Goal: Task Accomplishment & Management: Complete application form

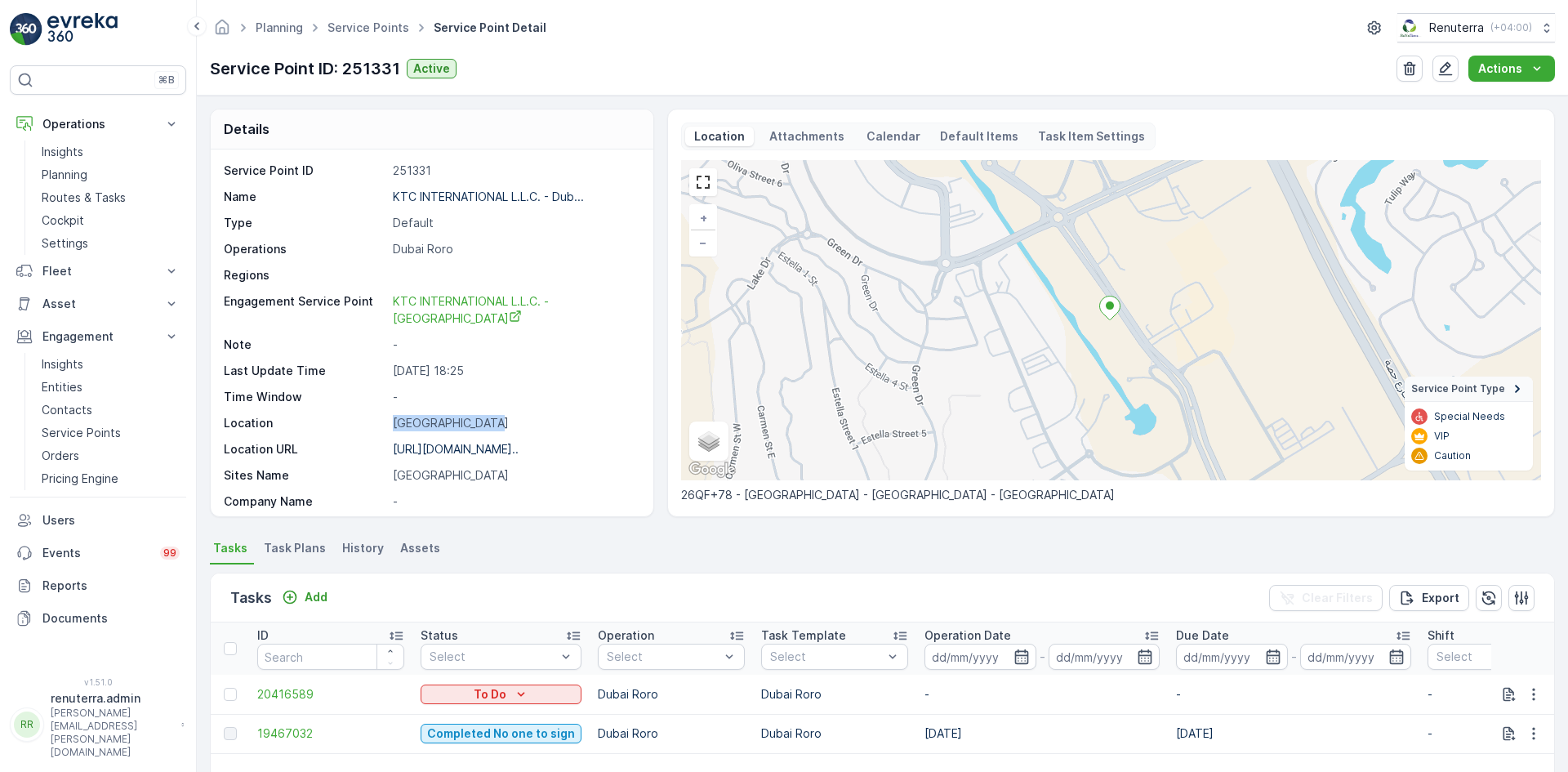
scroll to position [267, 0]
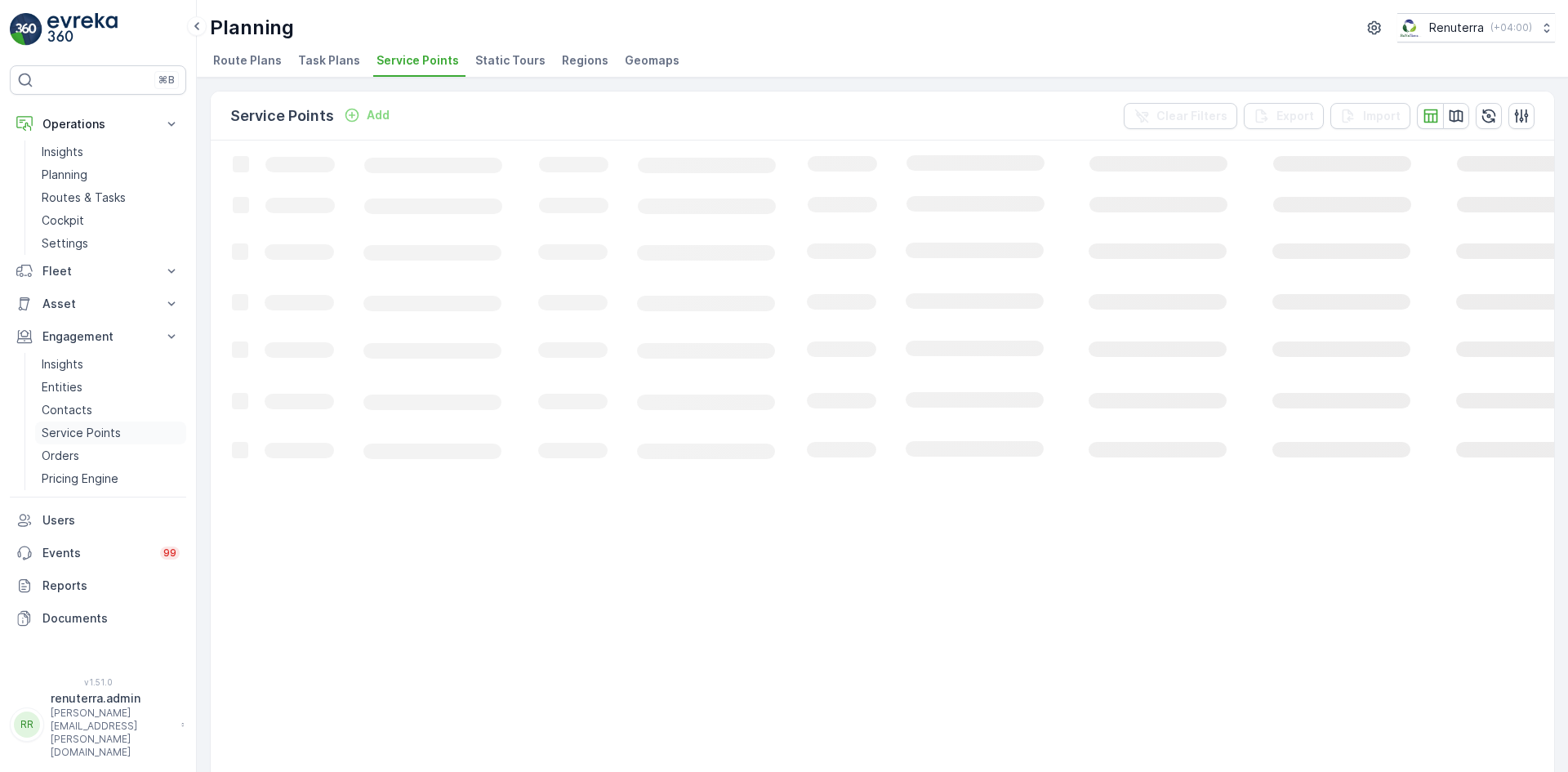
click at [89, 427] on p "Service Points" at bounding box center [81, 433] width 80 height 16
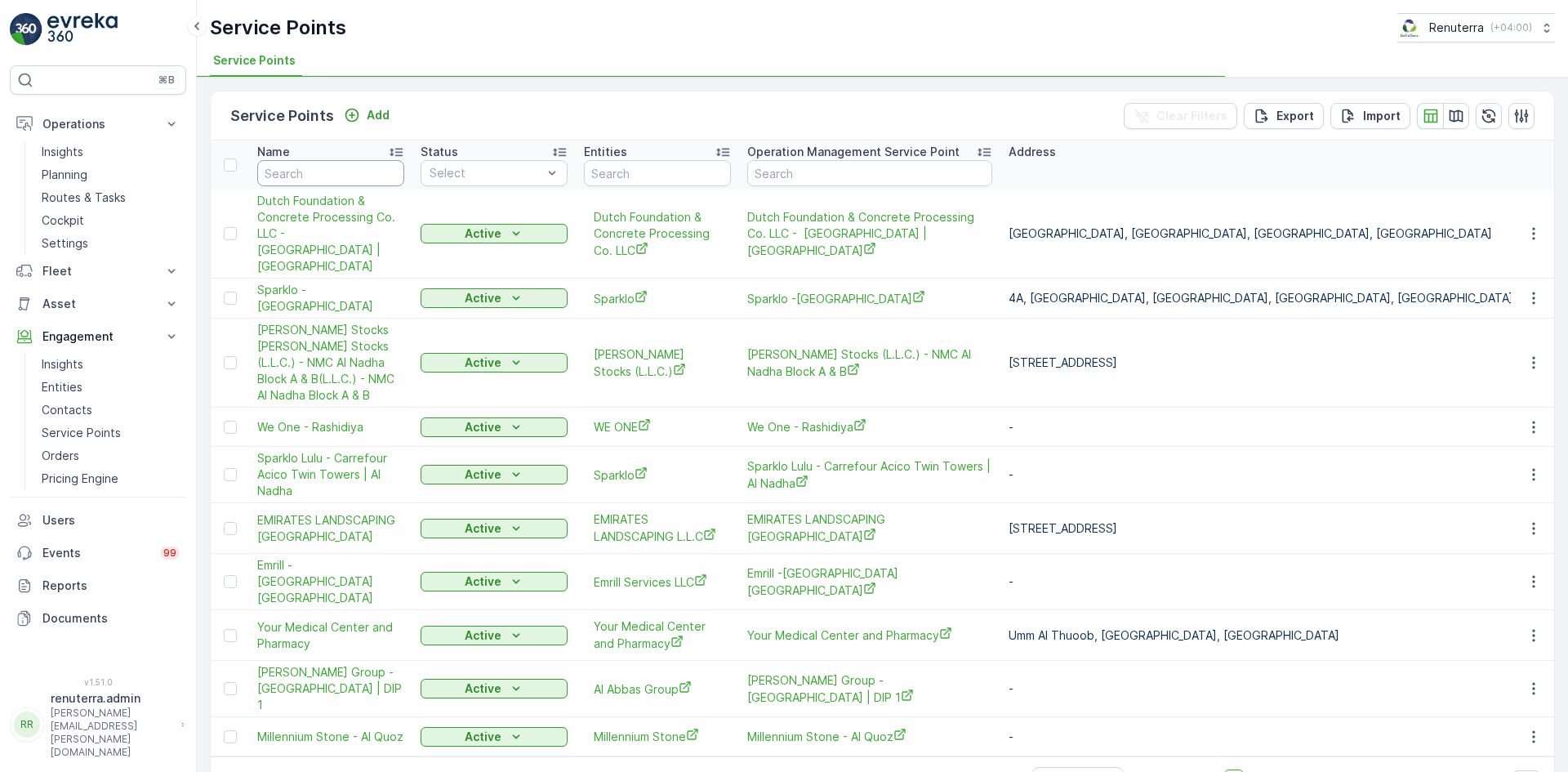
click at [351, 164] on input "text" at bounding box center [331, 173] width 147 height 27
type input "k"
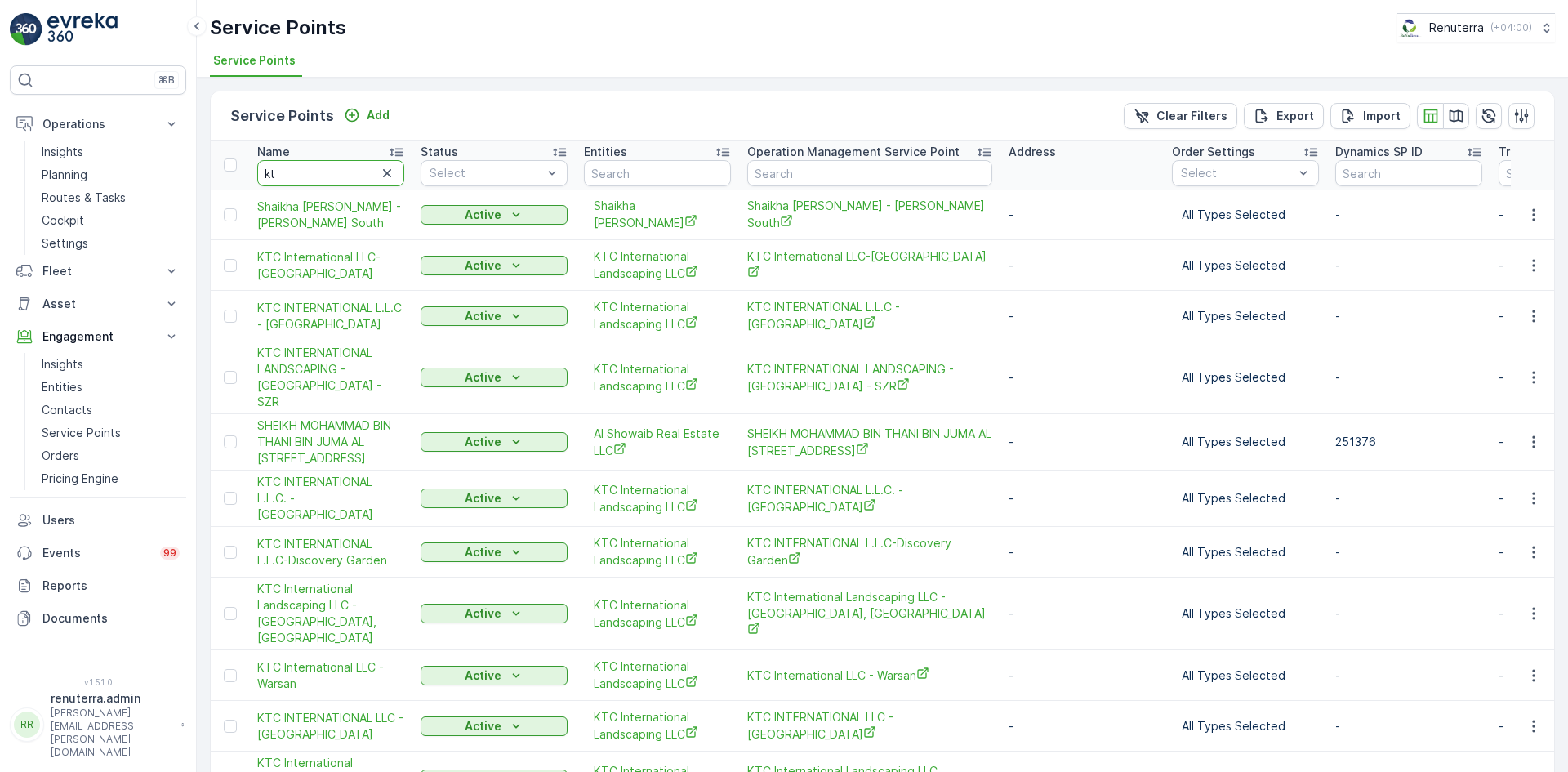
click at [296, 170] on input "kt" at bounding box center [331, 173] width 147 height 27
type input "ktc"
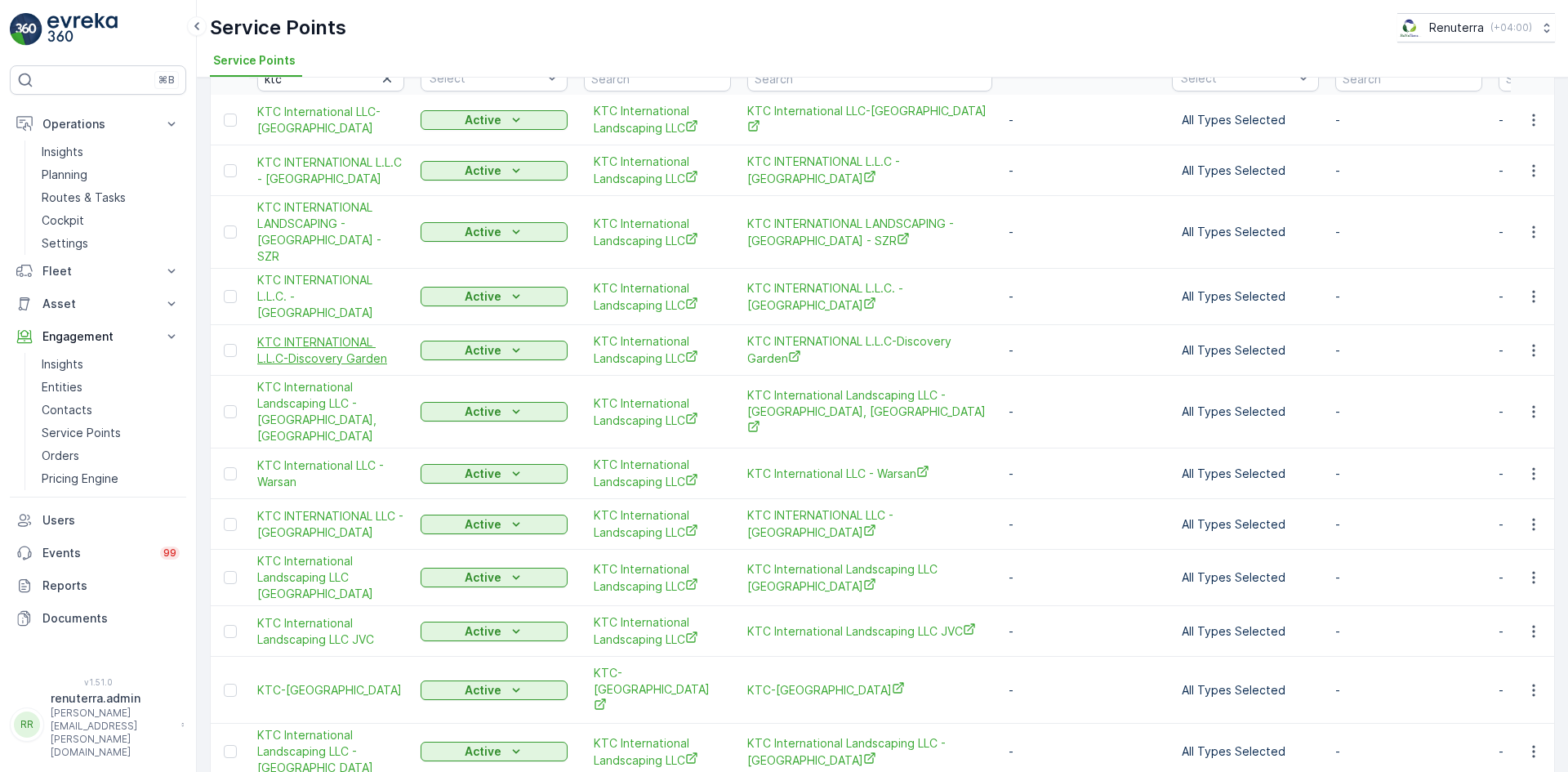
scroll to position [100, 0]
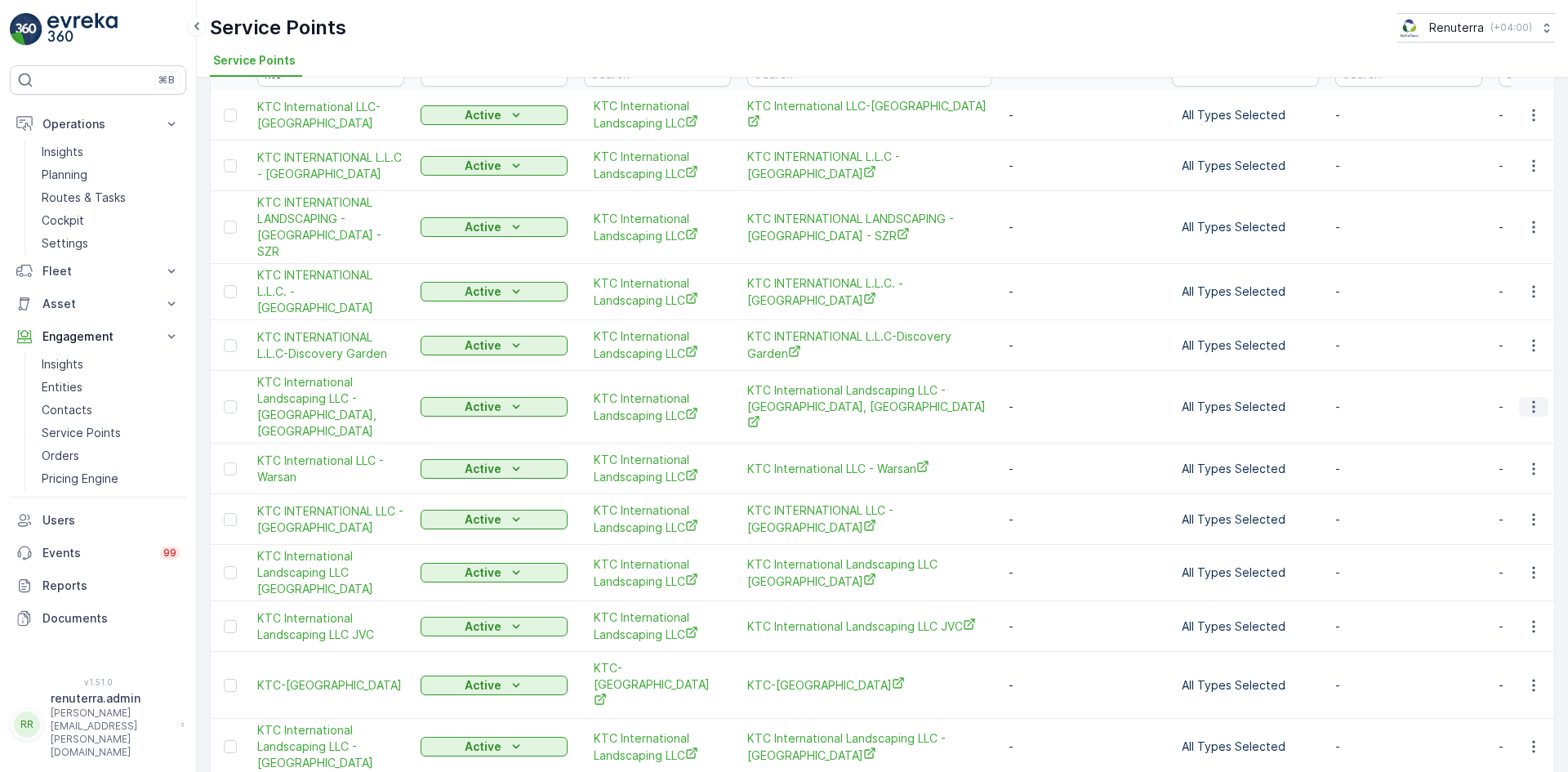
click at [1526, 398] on icon "button" at bounding box center [1534, 406] width 16 height 16
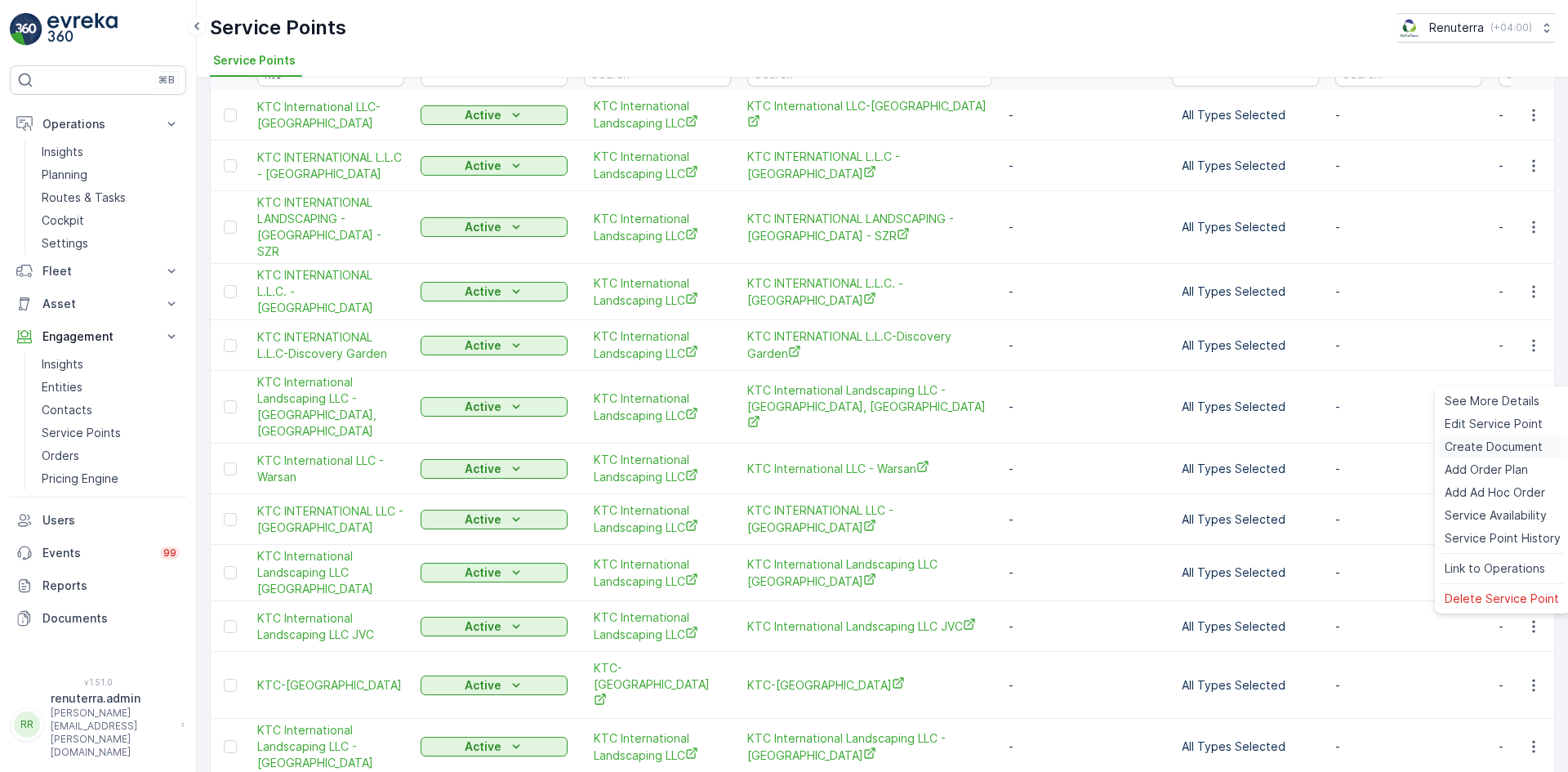
click at [1492, 449] on span "Create Document" at bounding box center [1494, 446] width 98 height 16
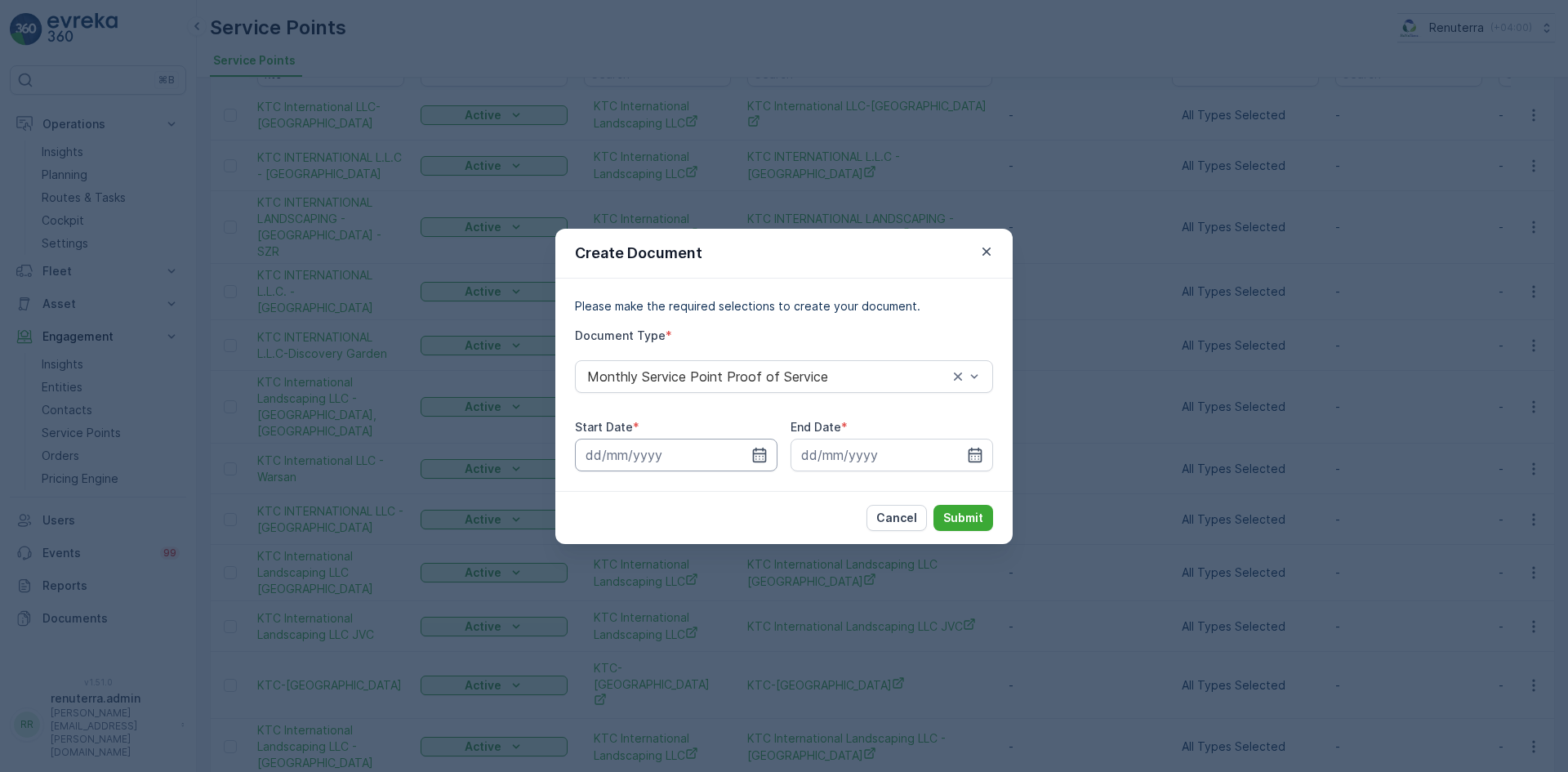
click at [760, 464] on input at bounding box center [676, 455] width 203 height 32
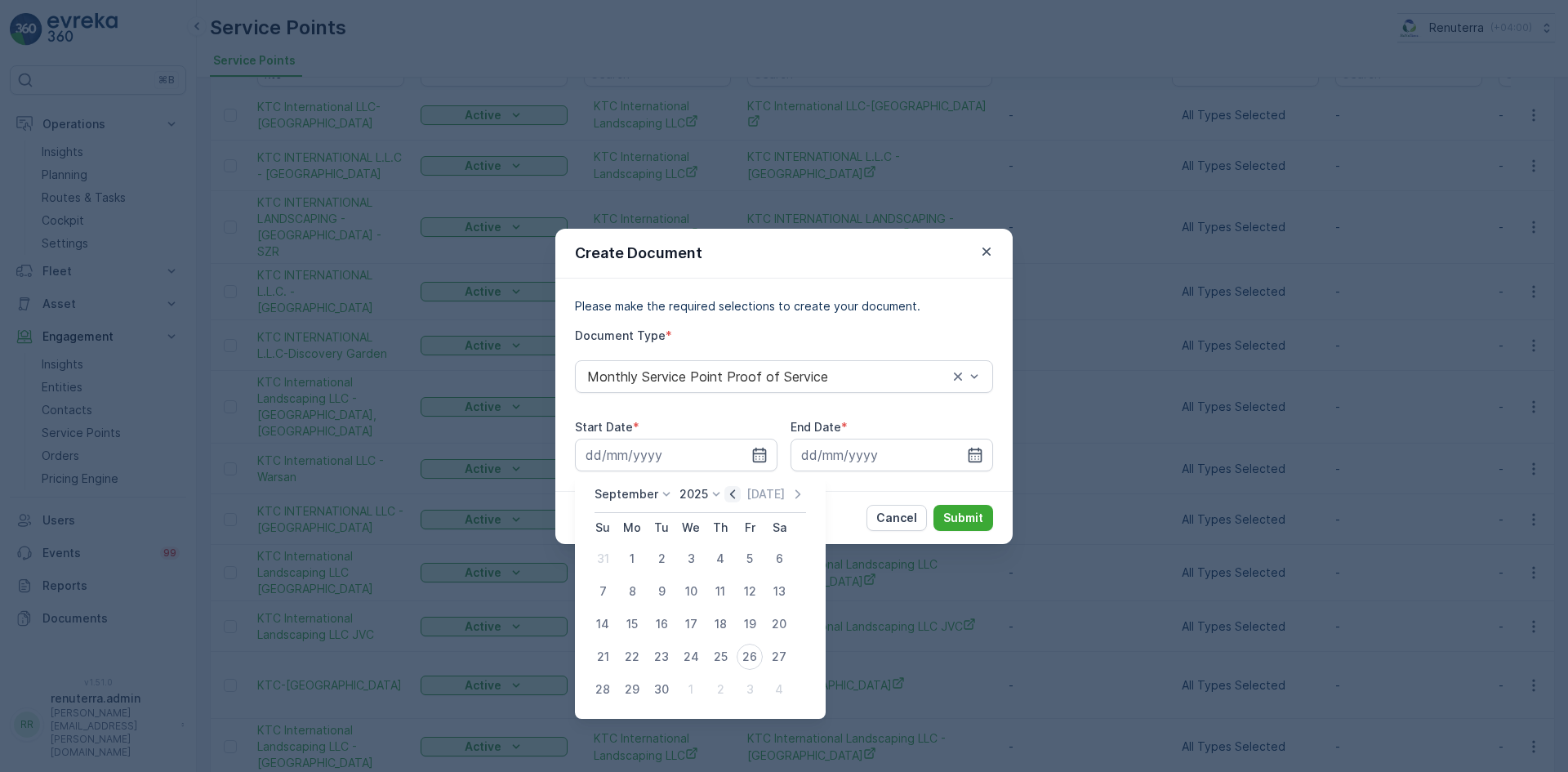
click at [729, 496] on icon "button" at bounding box center [732, 493] width 16 height 16
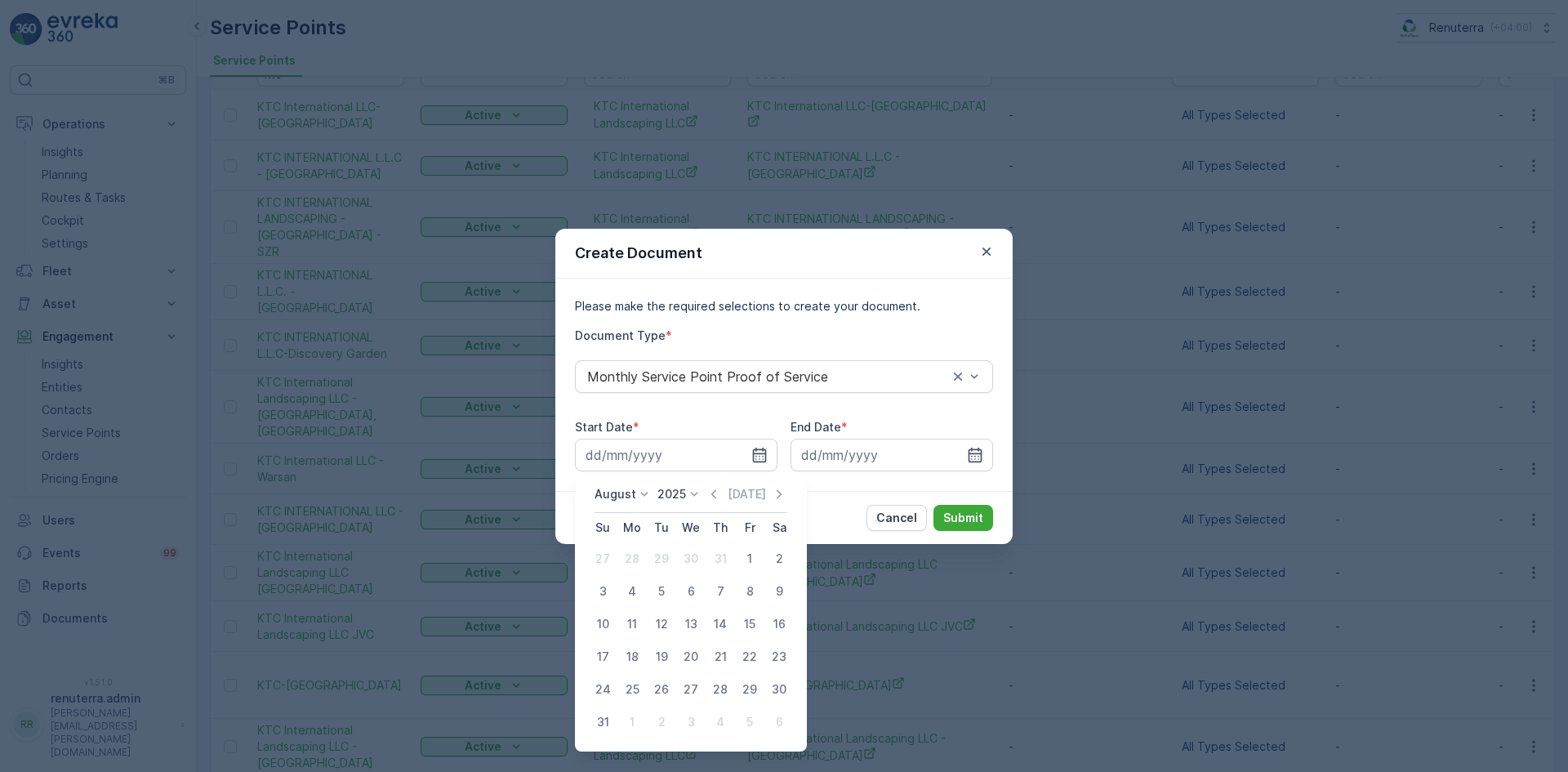
click at [746, 557] on div "1" at bounding box center [750, 558] width 27 height 27
type input "[DATE]"
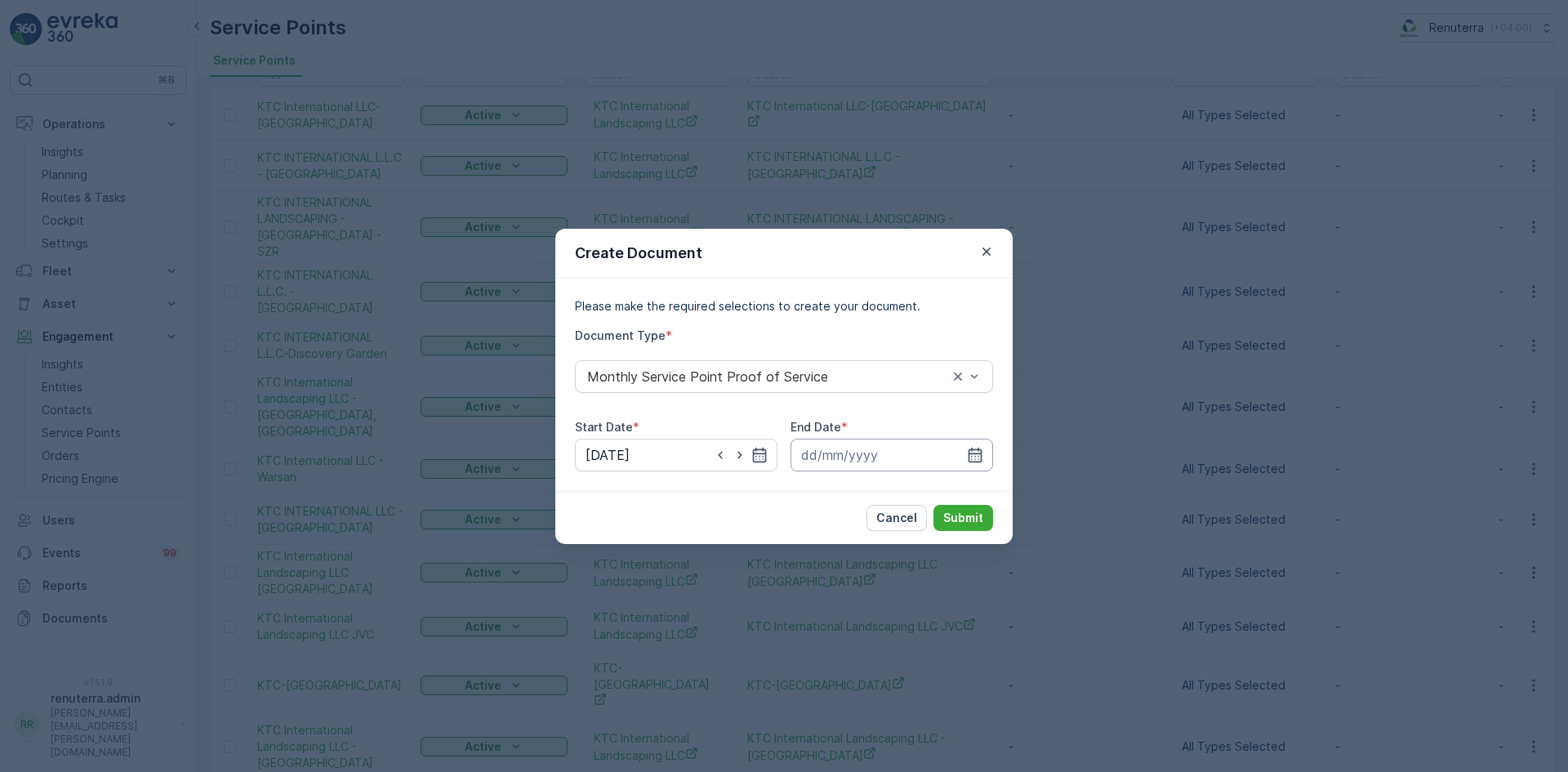
click at [990, 451] on input at bounding box center [892, 455] width 203 height 32
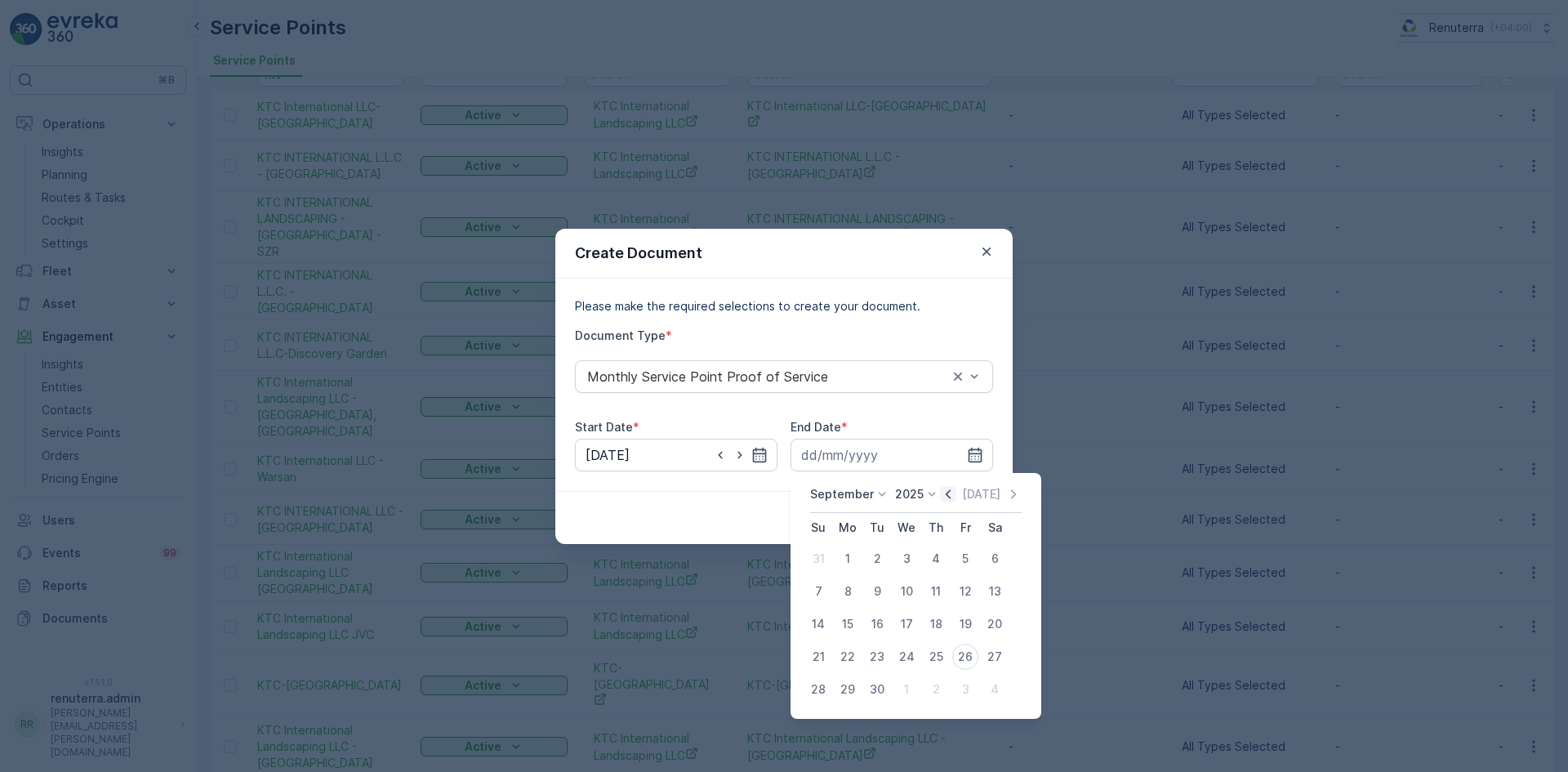
click at [947, 497] on icon "button" at bounding box center [948, 493] width 16 height 16
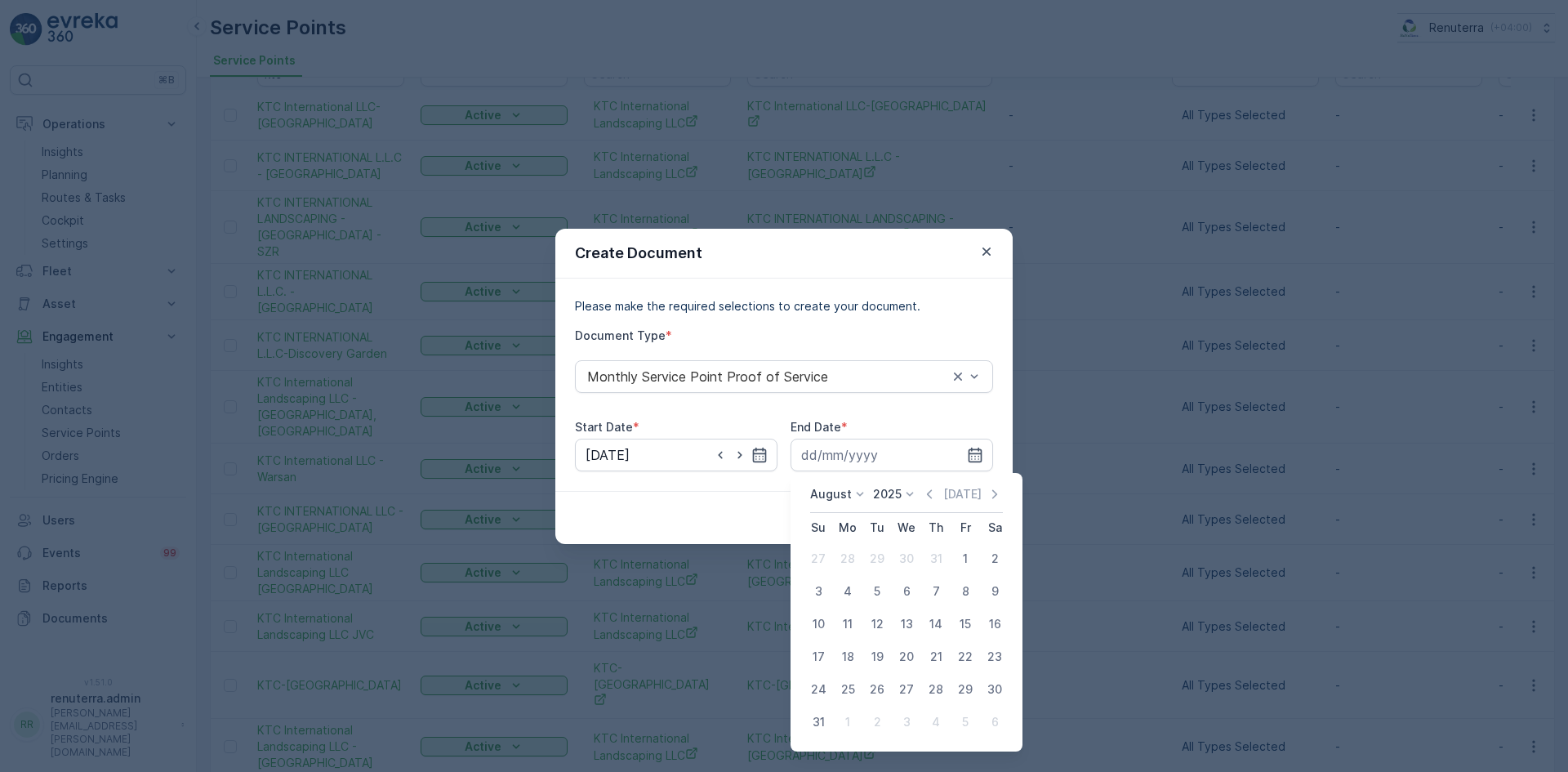
click at [818, 724] on div "31" at bounding box center [818, 722] width 27 height 27
type input "[DATE]"
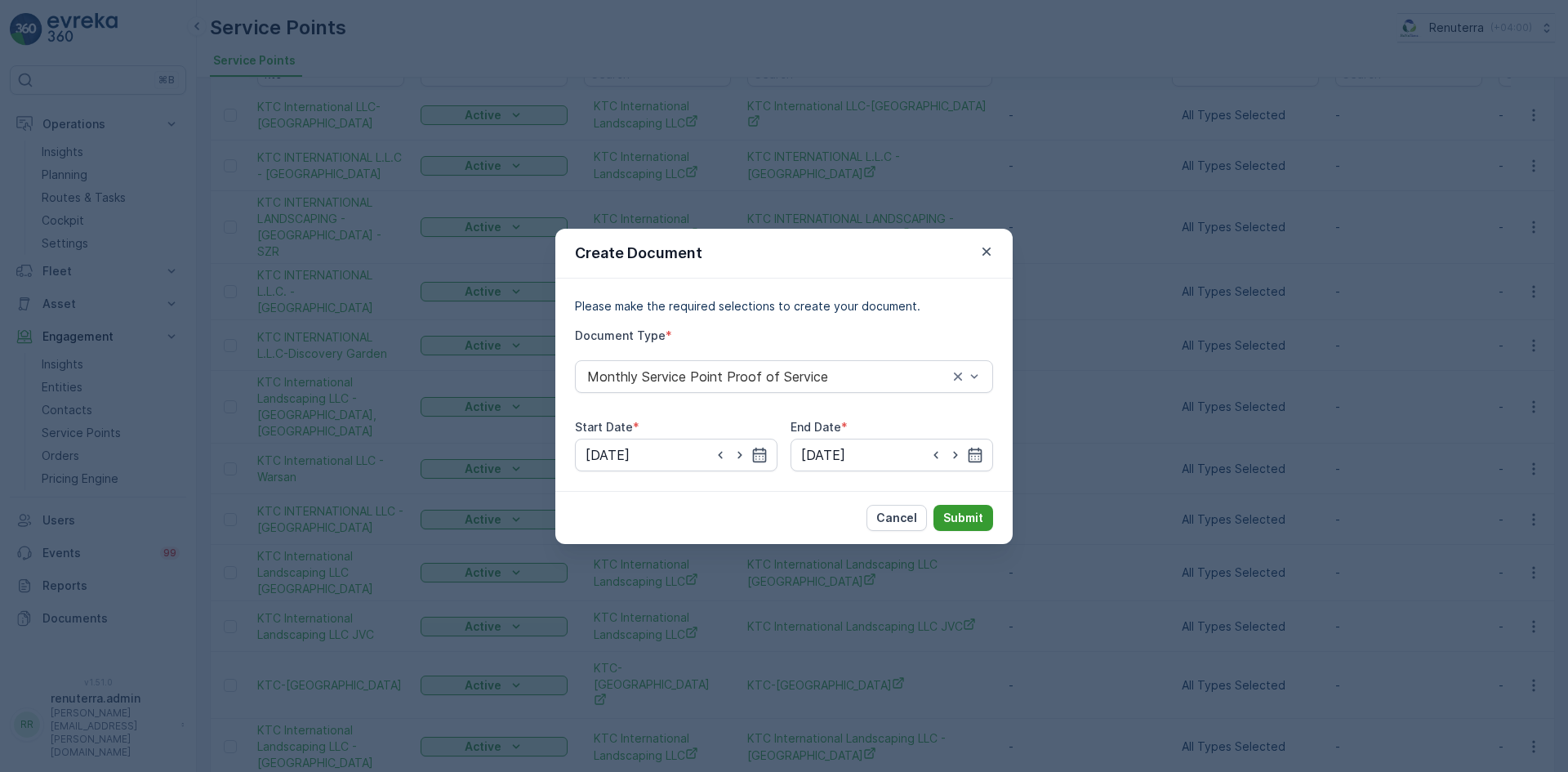
click at [962, 522] on p "Submit" at bounding box center [964, 517] width 40 height 16
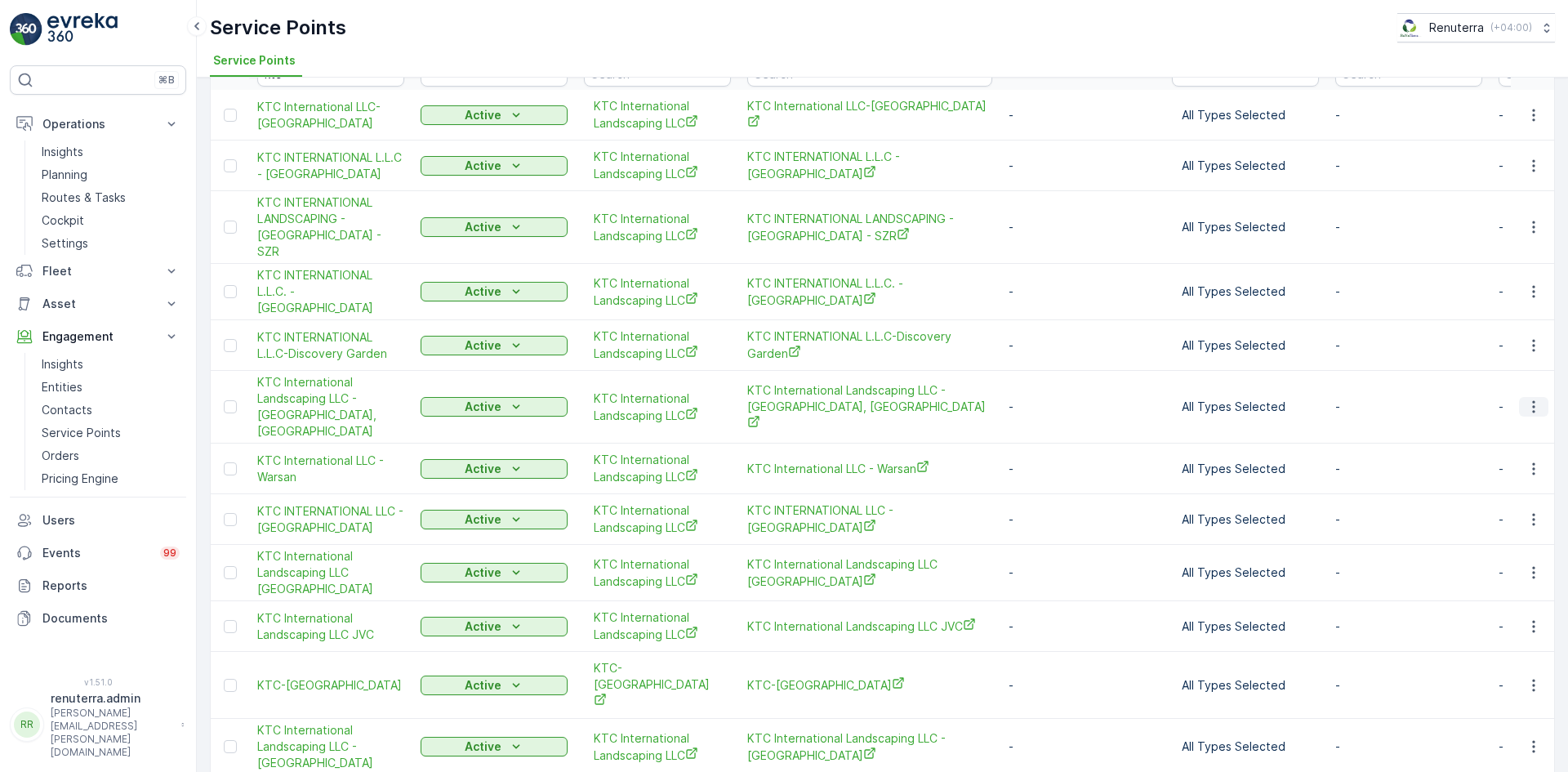
click at [1531, 398] on icon "button" at bounding box center [1534, 406] width 16 height 16
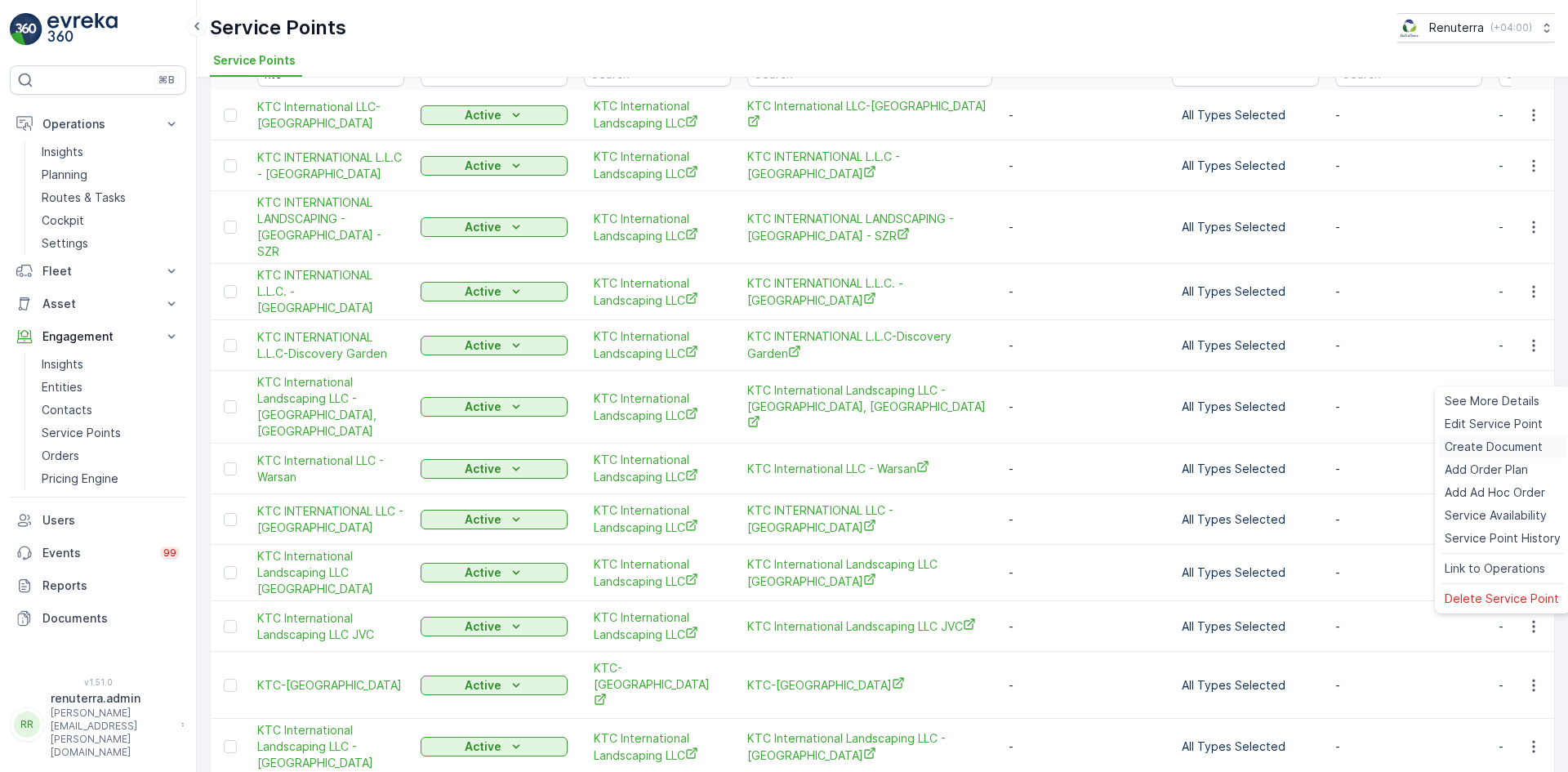
click at [1494, 451] on span "Create Document" at bounding box center [1494, 446] width 98 height 16
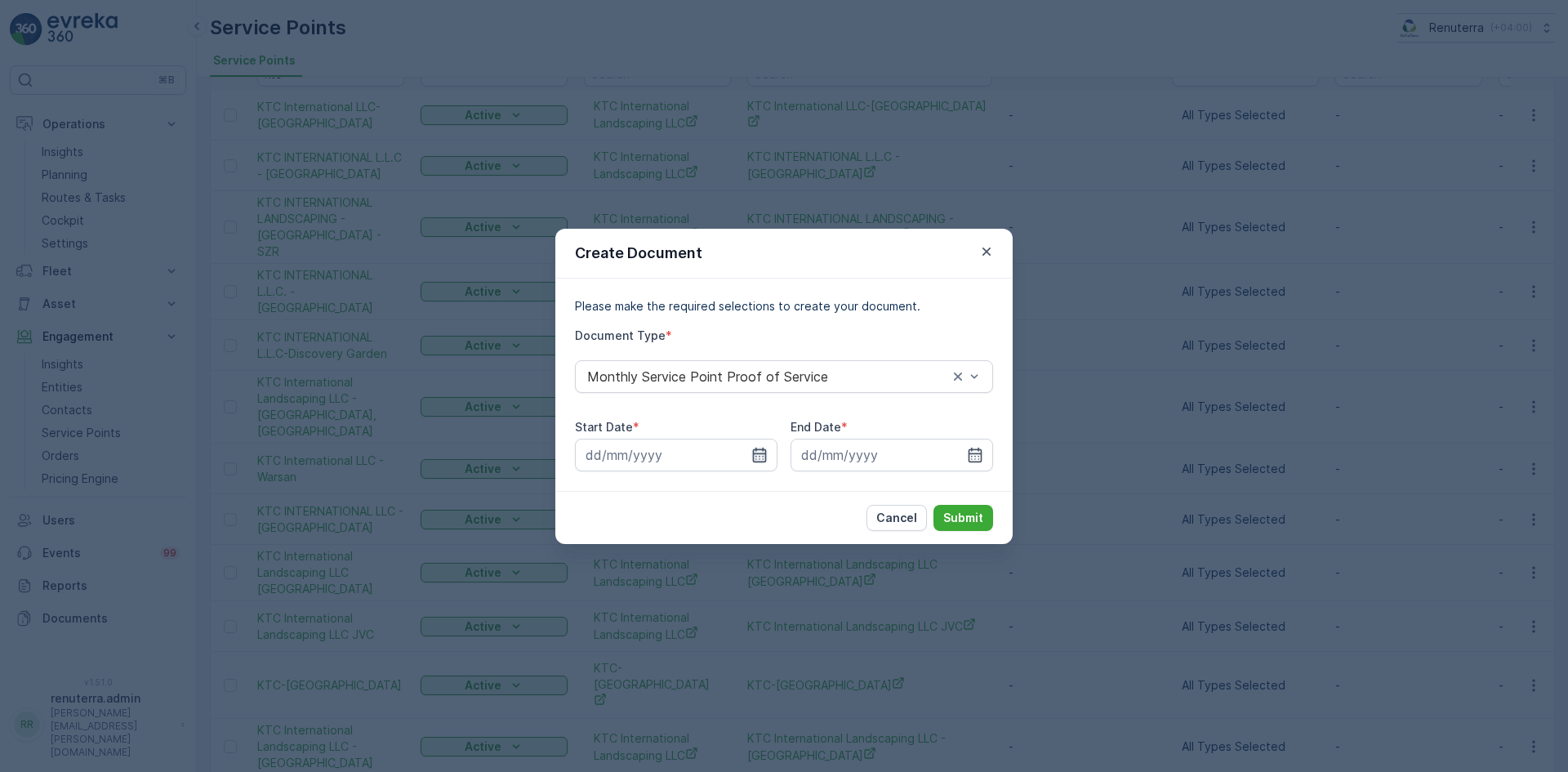
click at [760, 449] on icon "button" at bounding box center [760, 454] width 14 height 15
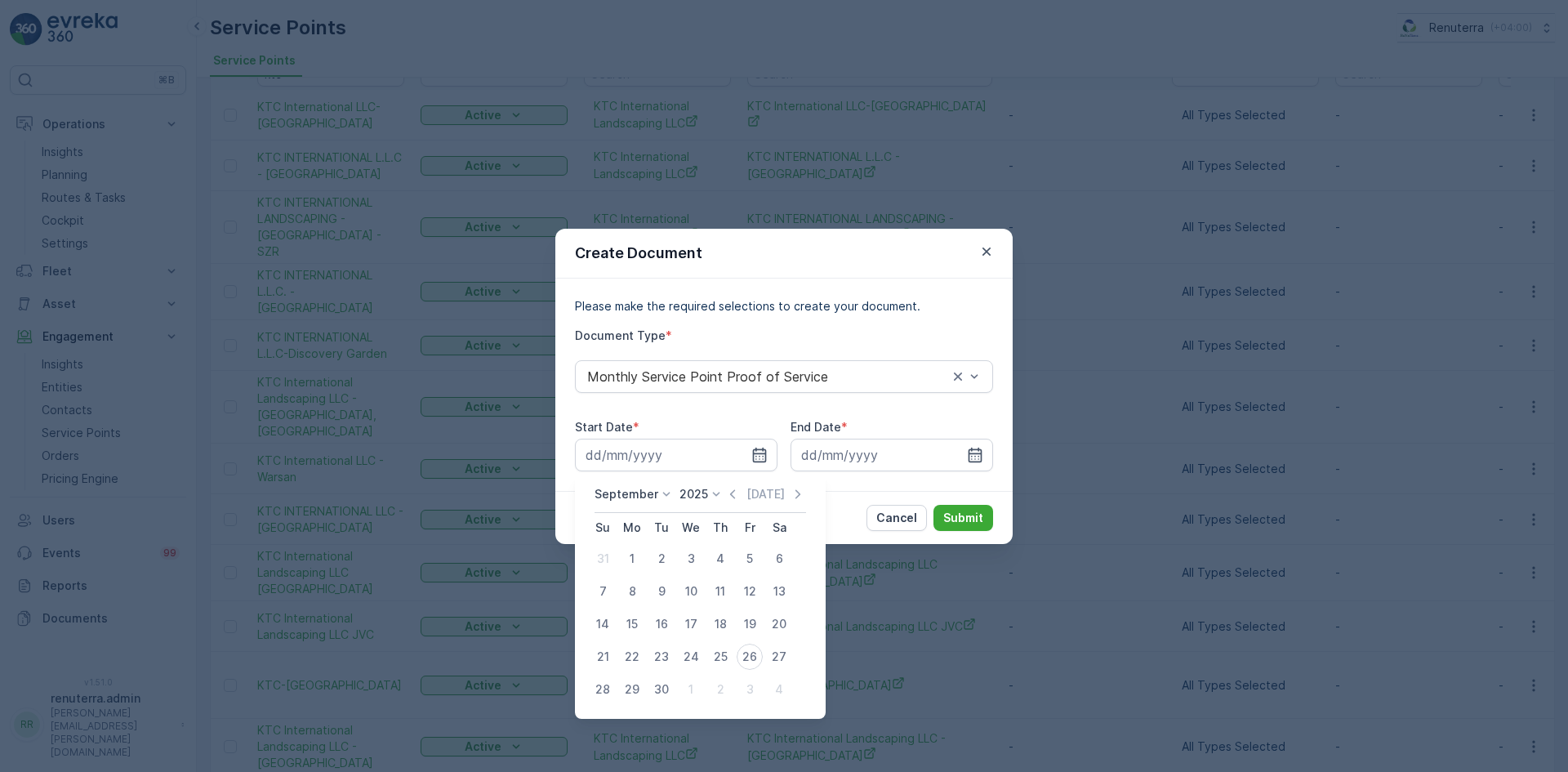
click at [720, 494] on icon at bounding box center [716, 493] width 16 height 16
click at [719, 494] on icon at bounding box center [716, 493] width 16 height 16
click at [724, 494] on icon "button" at bounding box center [732, 493] width 16 height 16
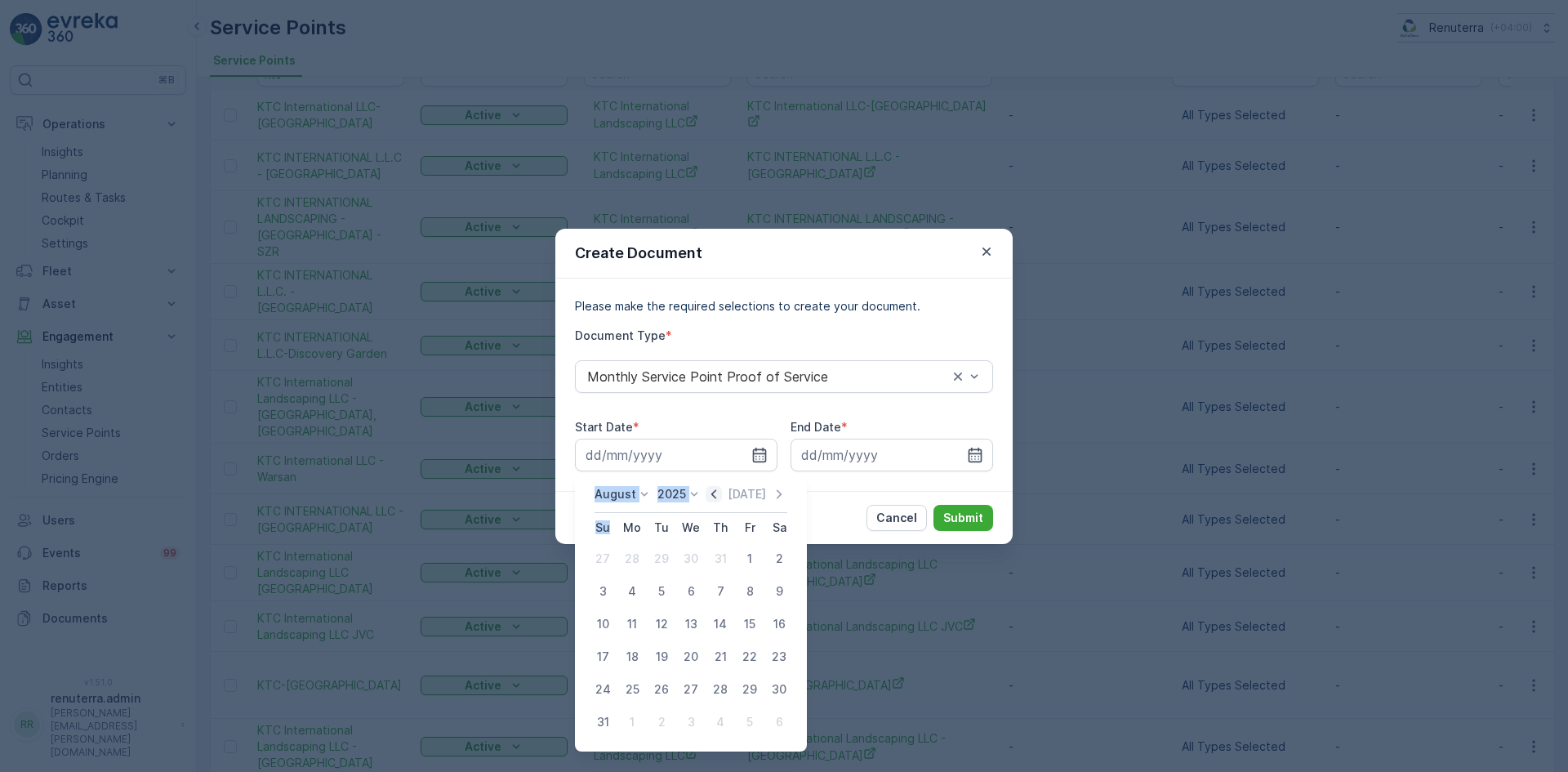
click at [722, 494] on icon "button" at bounding box center [713, 493] width 16 height 16
drag, startPoint x: 657, startPoint y: 564, endPoint x: 687, endPoint y: 554, distance: 31.6
click at [657, 563] on div "1" at bounding box center [662, 558] width 27 height 27
type input "[DATE]"
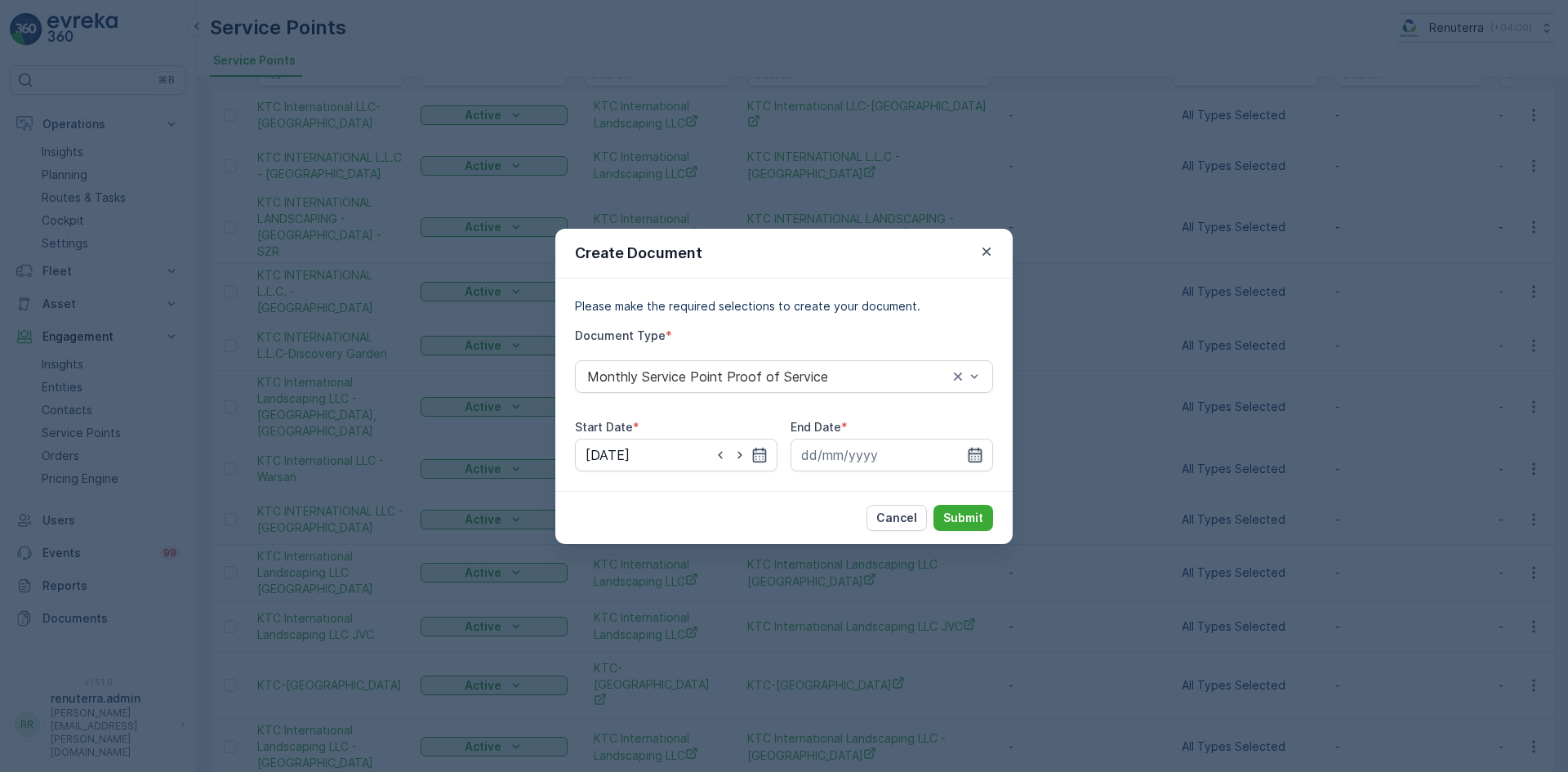
click at [980, 456] on icon "button" at bounding box center [975, 455] width 16 height 16
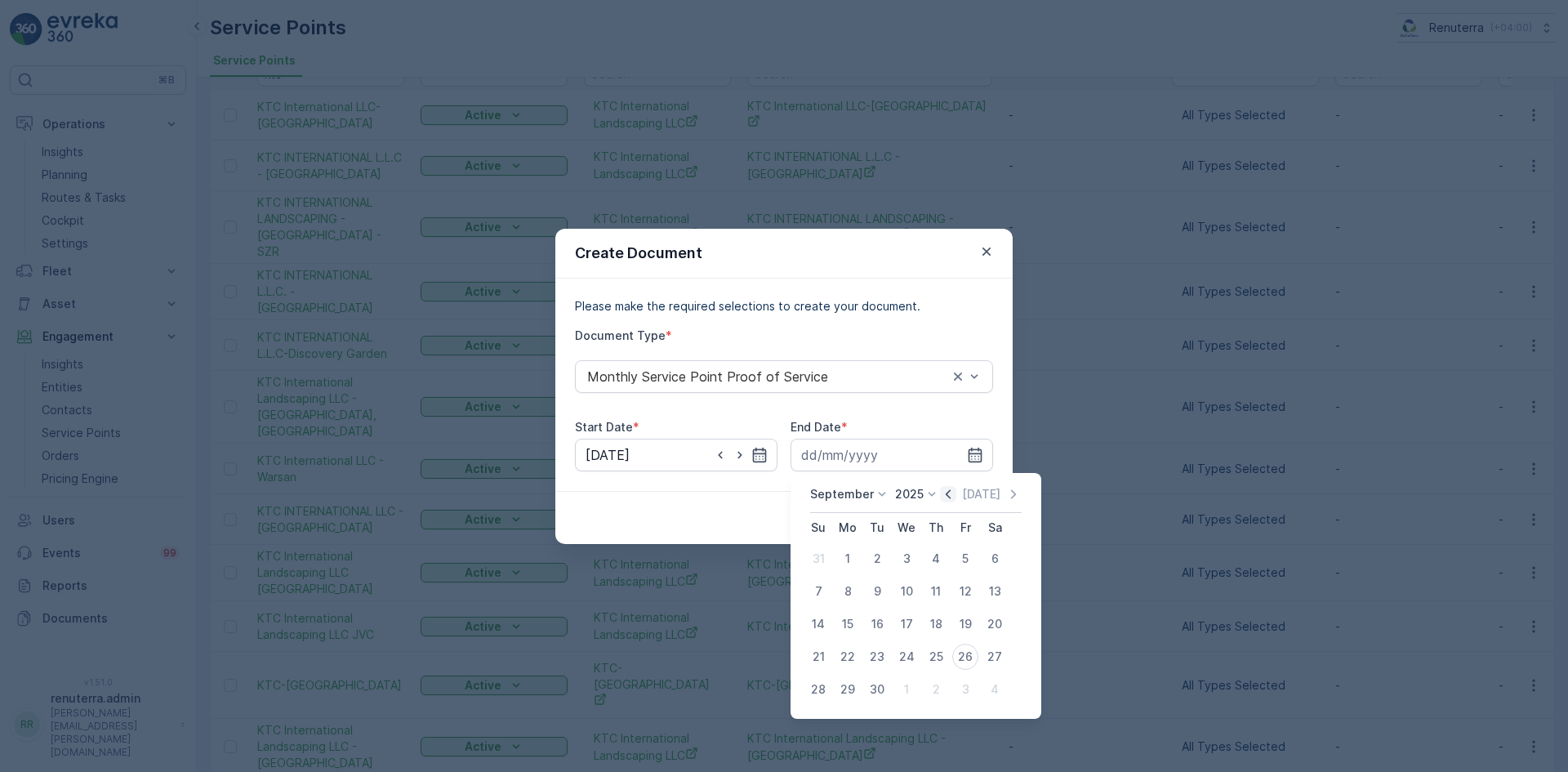
click at [944, 498] on icon "button" at bounding box center [948, 493] width 16 height 16
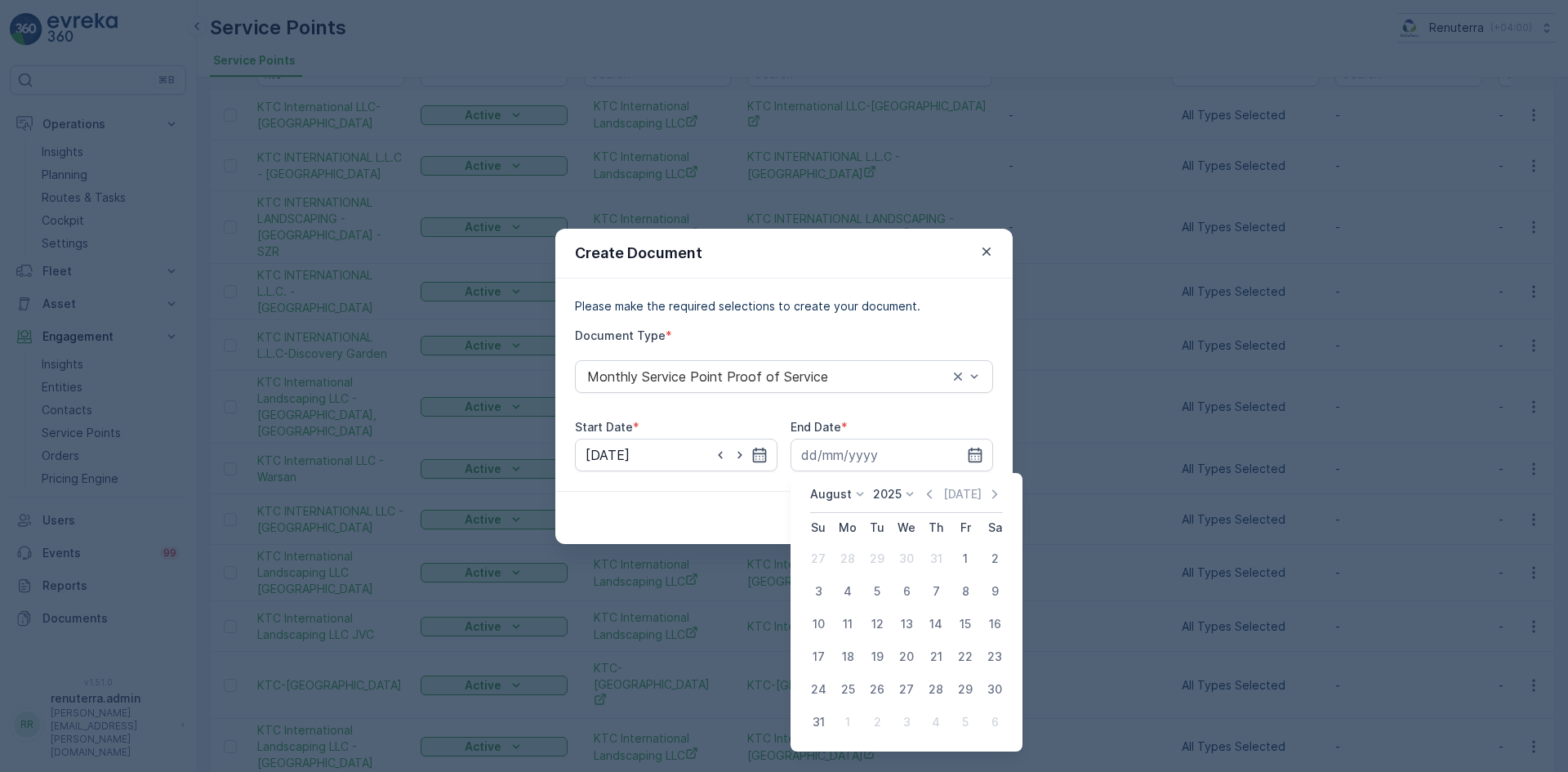
drag, startPoint x: 934, startPoint y: 495, endPoint x: 918, endPoint y: 532, distance: 40.3
click at [933, 496] on icon "button" at bounding box center [929, 493] width 16 height 16
click at [929, 685] on div "31" at bounding box center [936, 689] width 27 height 27
type input "[DATE]"
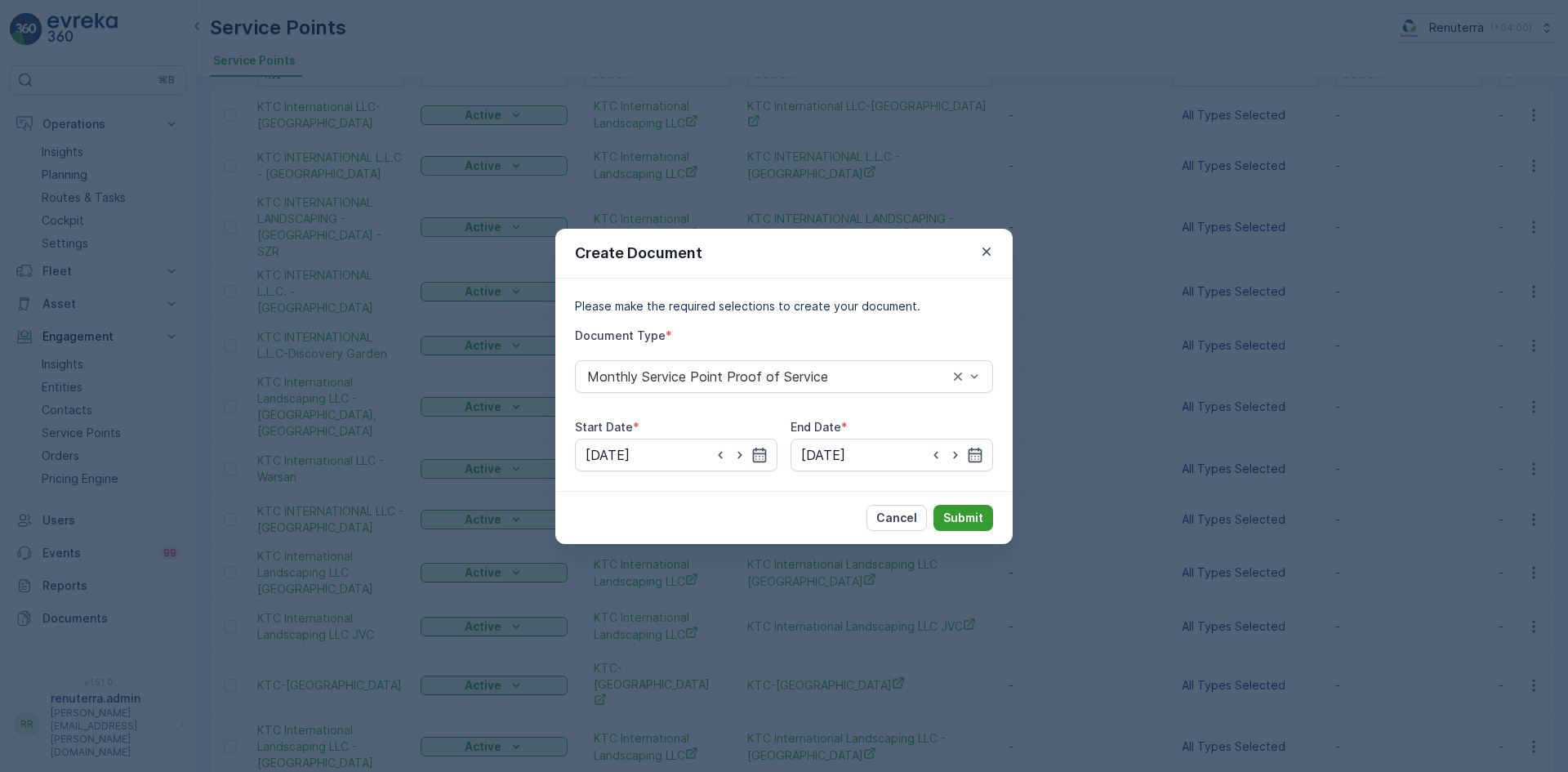
click at [964, 520] on p "Submit" at bounding box center [964, 517] width 40 height 16
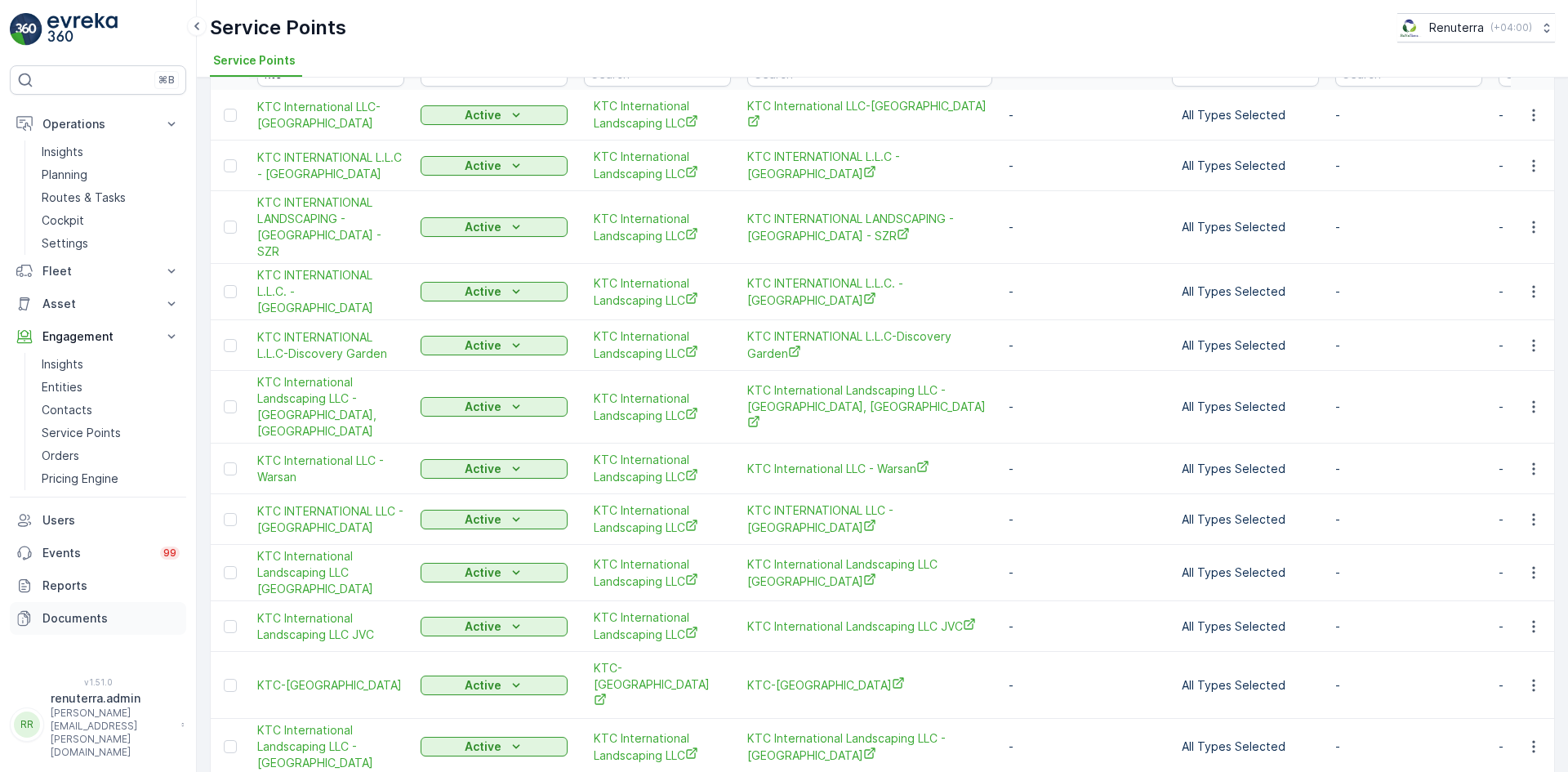
click at [69, 617] on p "Documents" at bounding box center [111, 618] width 138 height 16
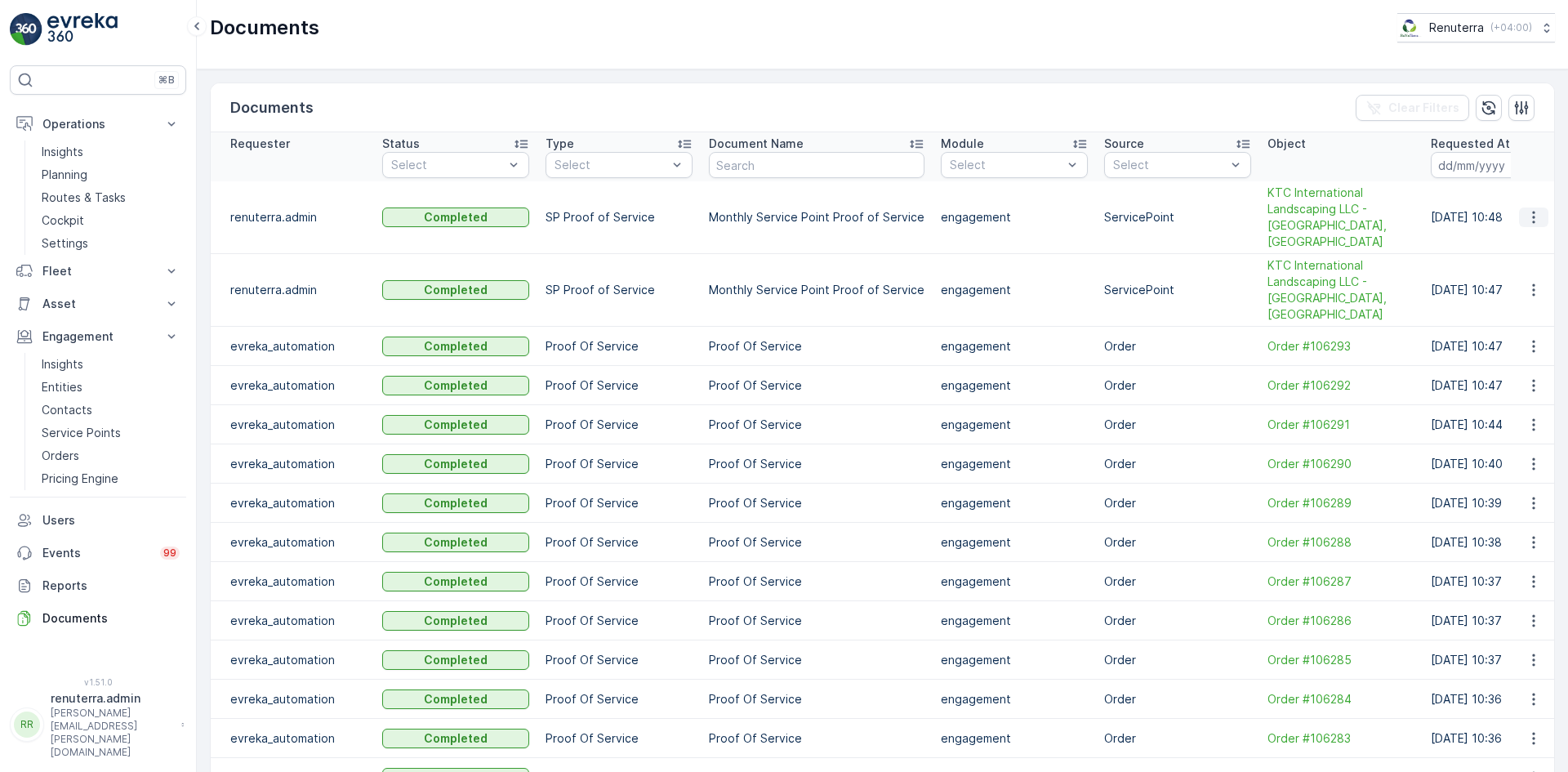
click at [1532, 211] on icon "button" at bounding box center [1534, 217] width 16 height 16
click at [1536, 228] on span "See Details" at bounding box center [1530, 233] width 63 height 16
click at [1521, 210] on button "button" at bounding box center [1534, 217] width 29 height 20
click at [1524, 227] on span "See Details" at bounding box center [1530, 233] width 63 height 16
